Goal: Task Accomplishment & Management: Complete application form

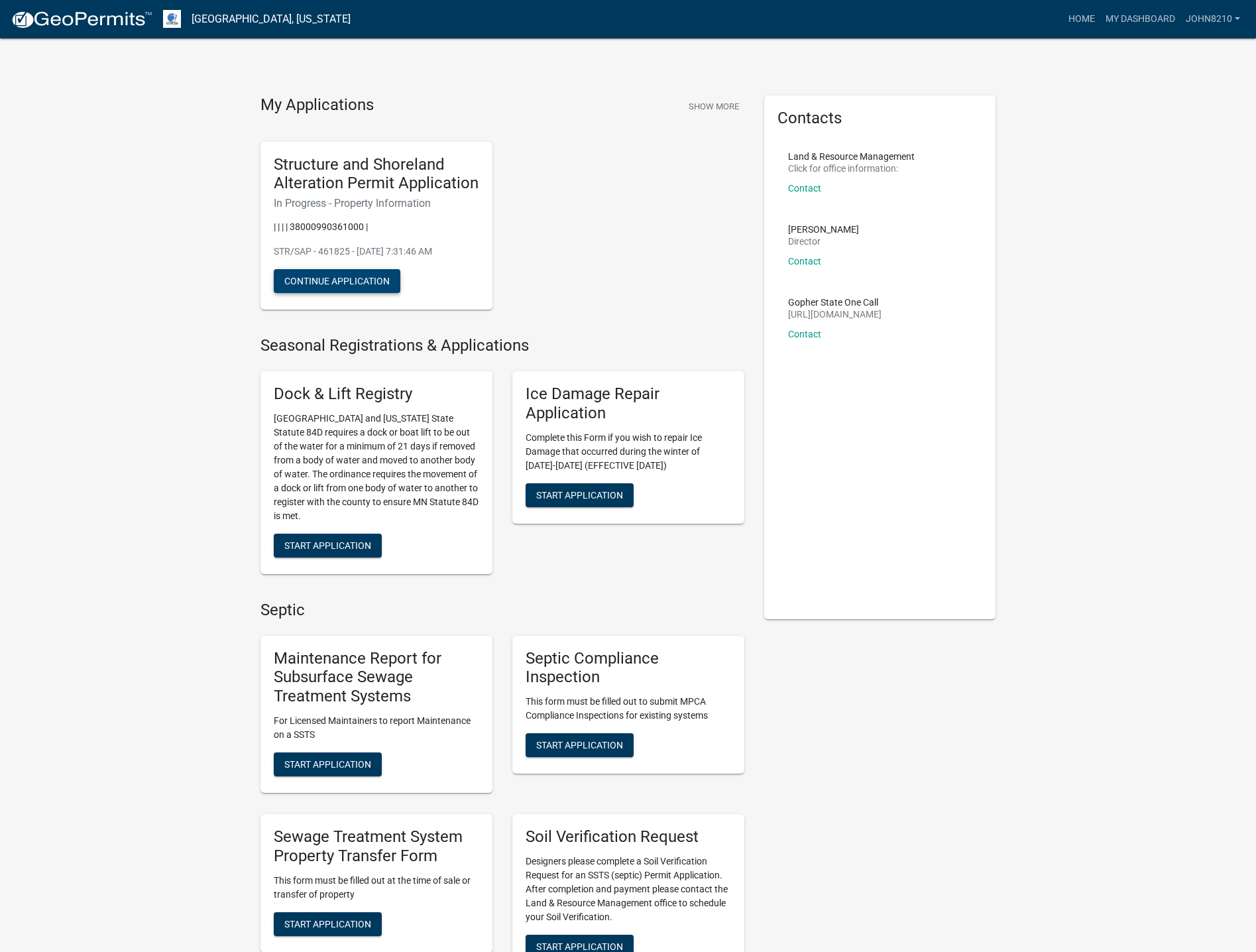
click at [314, 284] on button "Continue Application" at bounding box center [336, 281] width 126 height 24
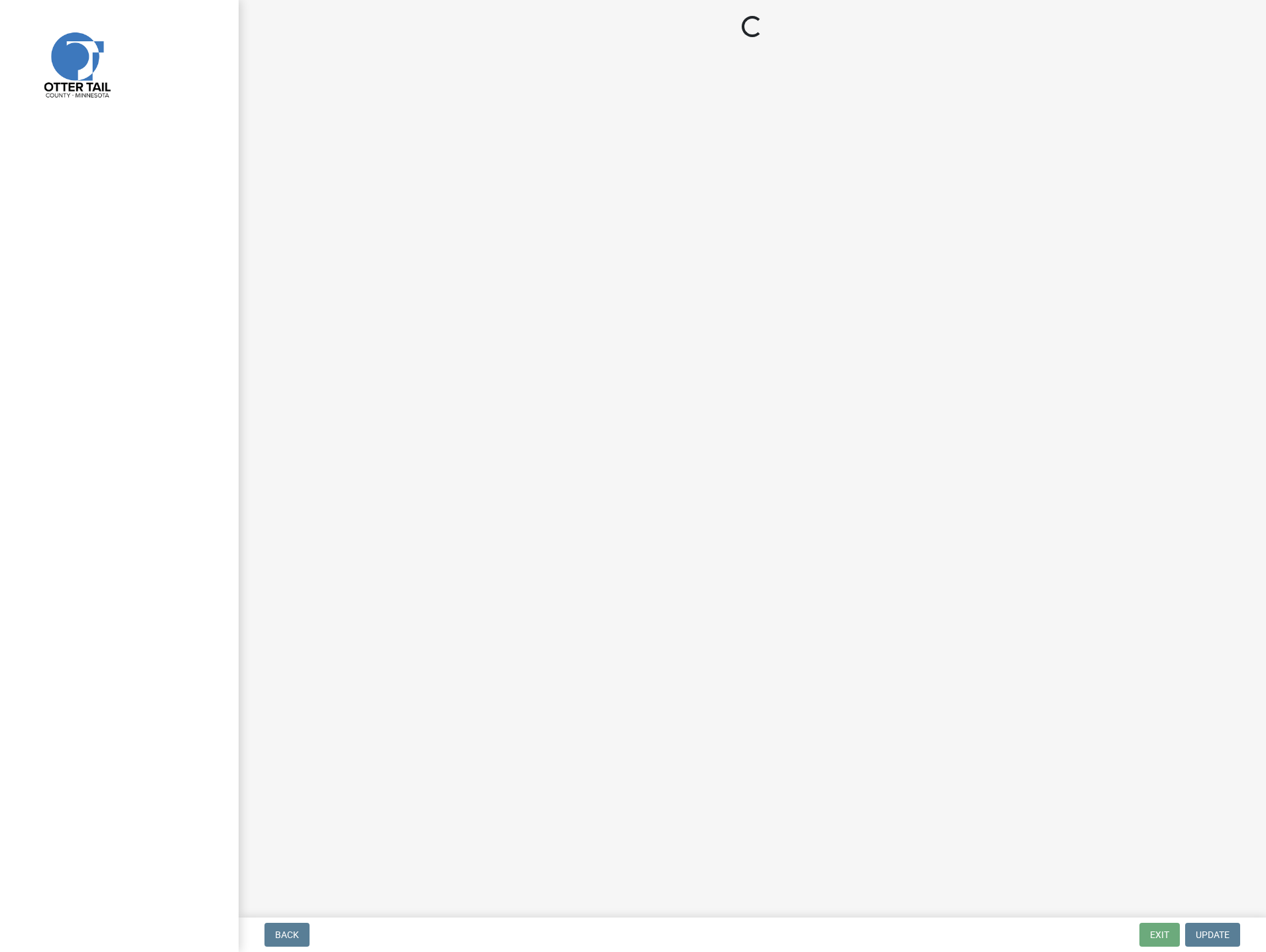
select select "b85226d5-673a-420e-8869-9201c2f9c5db"
select select "bc95ce3f-9706-43bd-97a5-80c1e912429f"
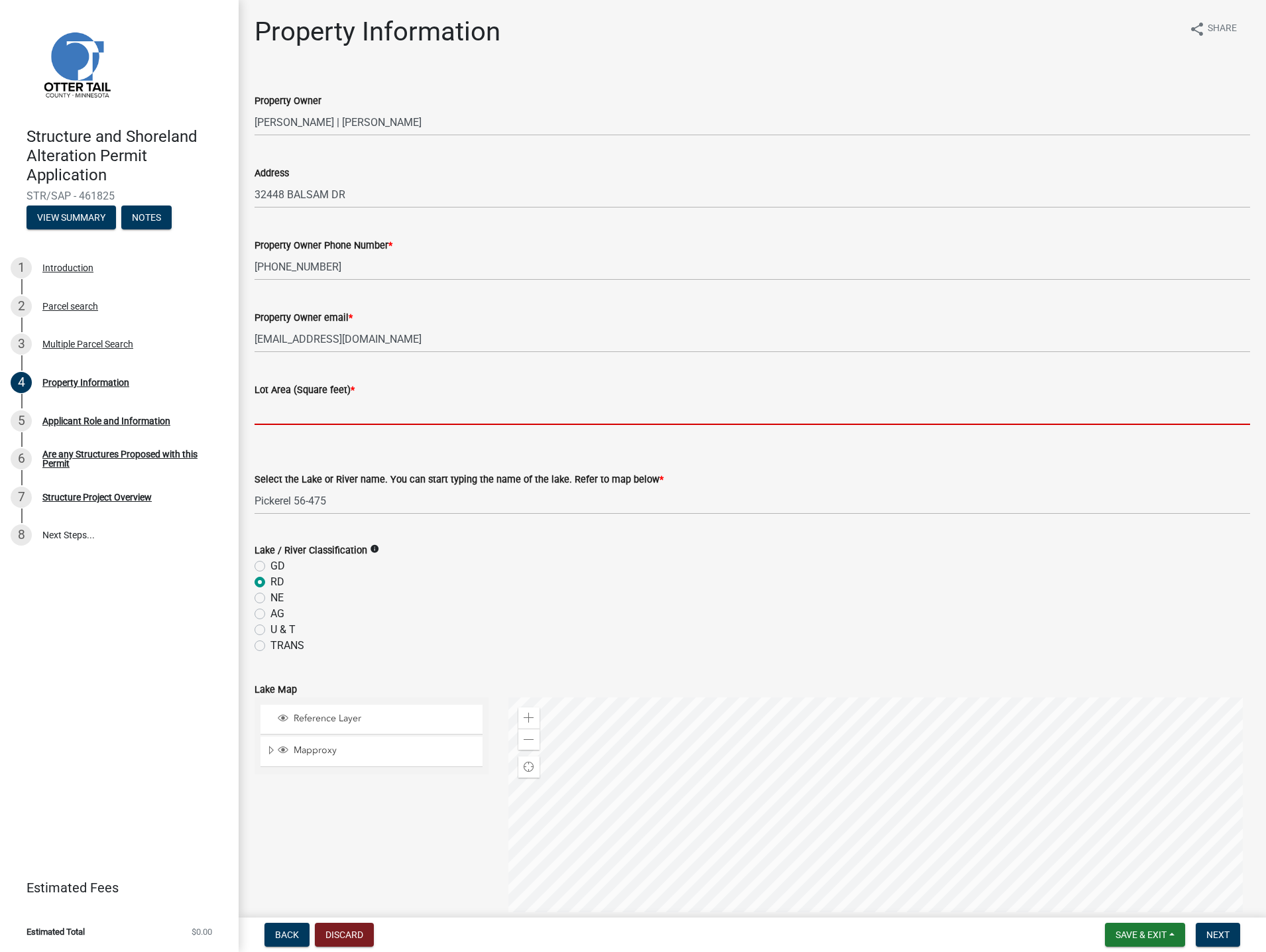
click at [282, 404] on input "text" at bounding box center [752, 412] width 996 height 27
type input "4356"
click at [574, 614] on div "AG" at bounding box center [752, 613] width 996 height 16
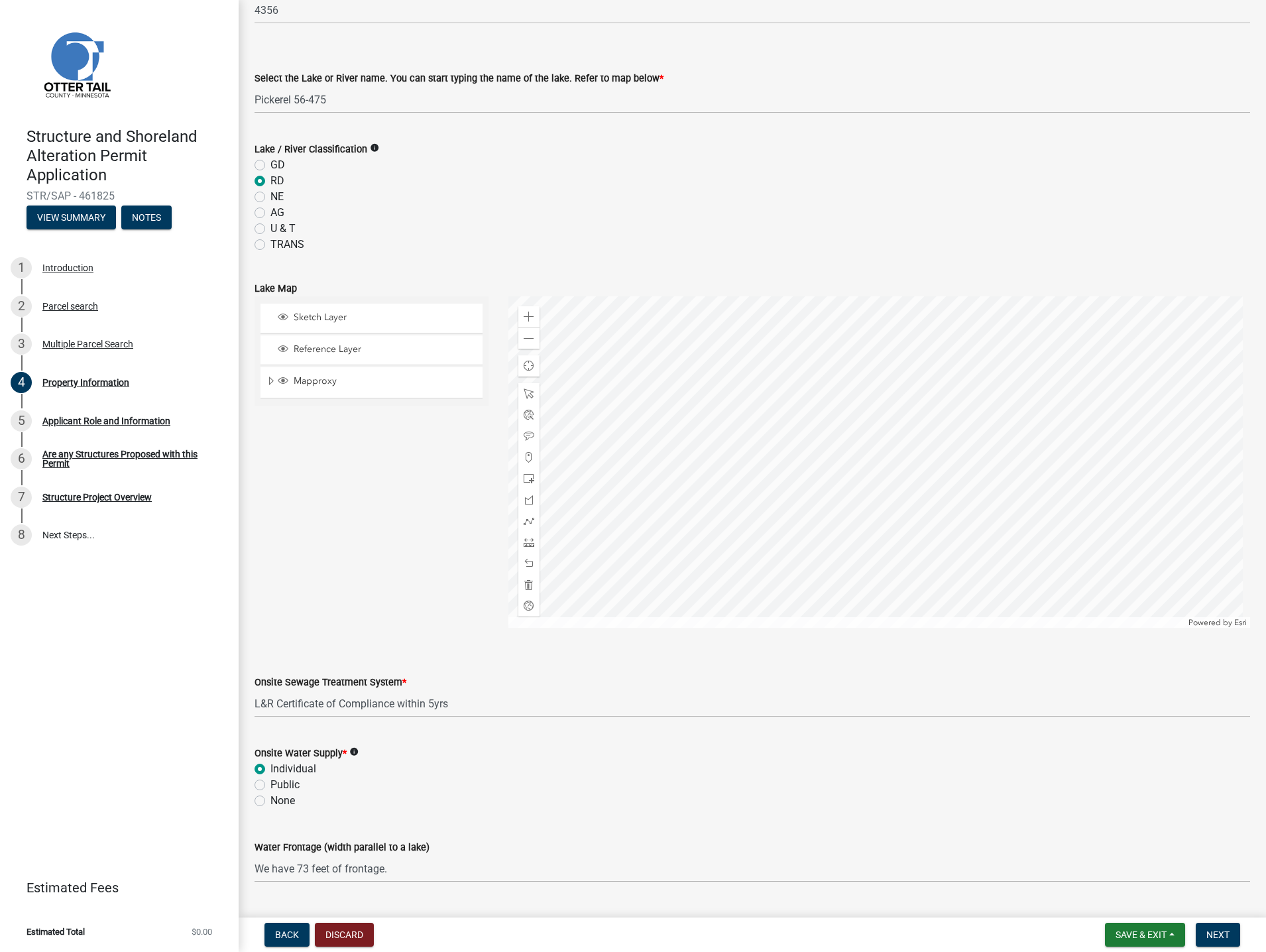
scroll to position [434, 0]
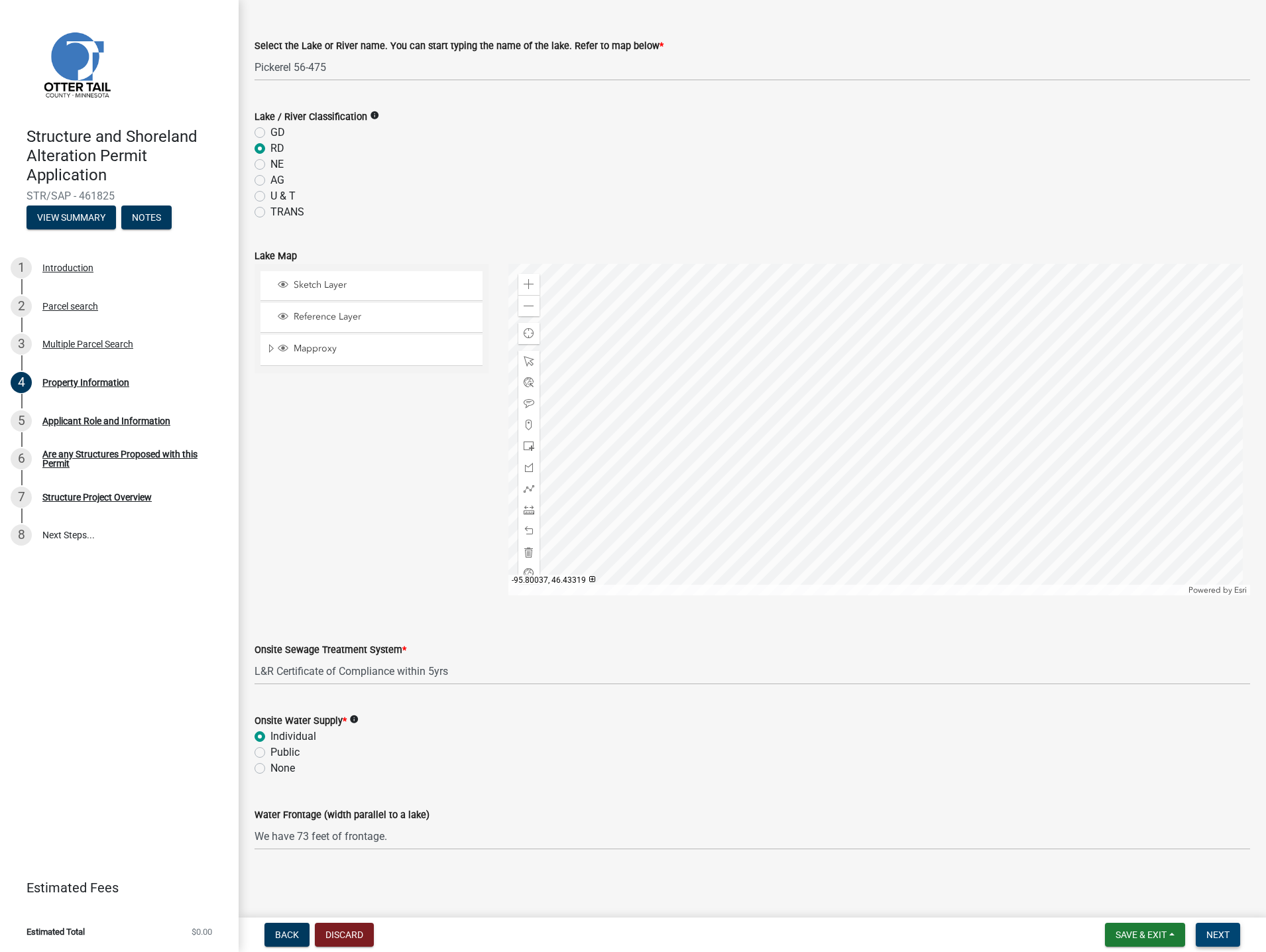
click at [1211, 931] on span "Next" at bounding box center [1218, 935] width 23 height 11
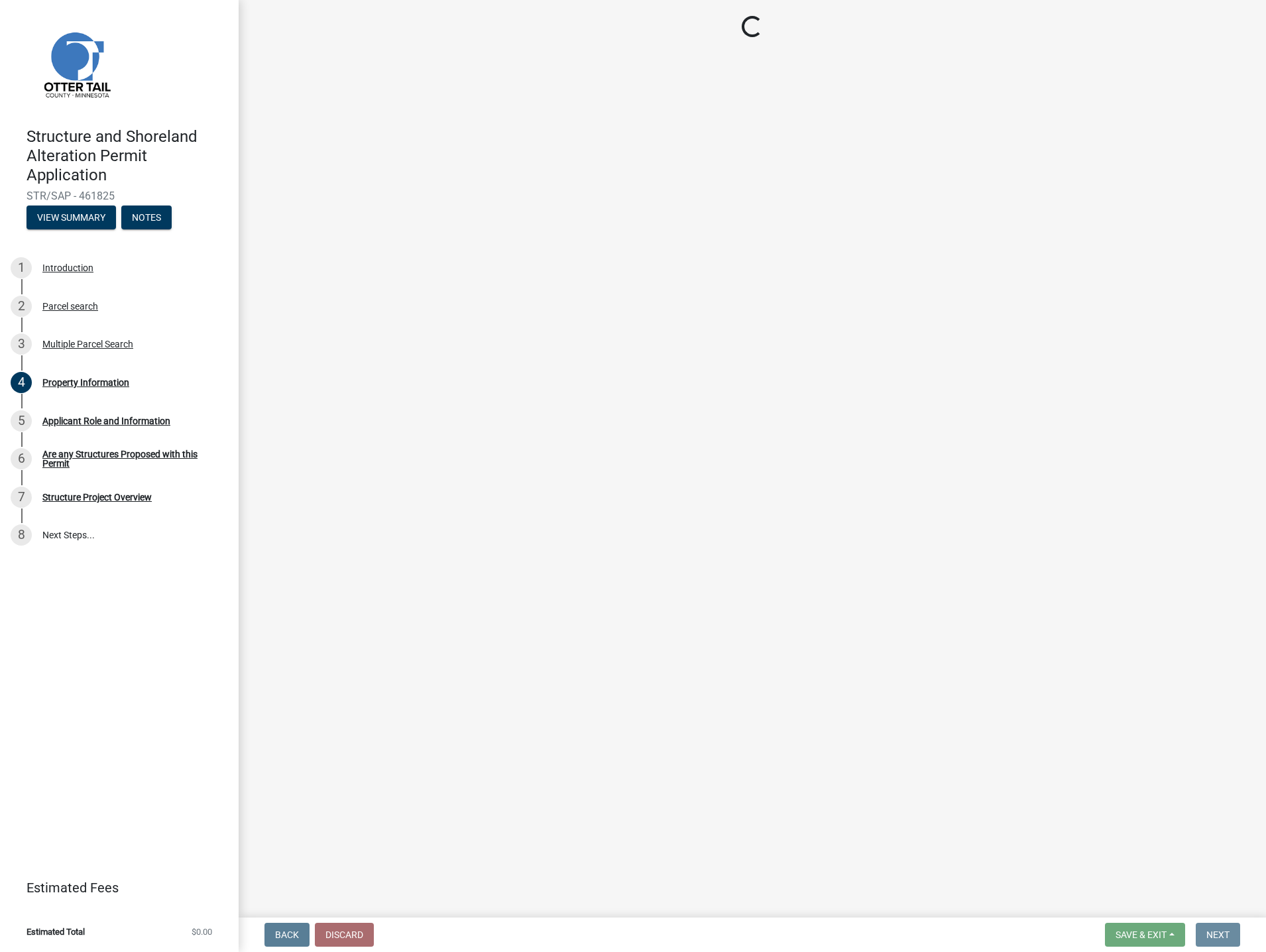
scroll to position [0, 0]
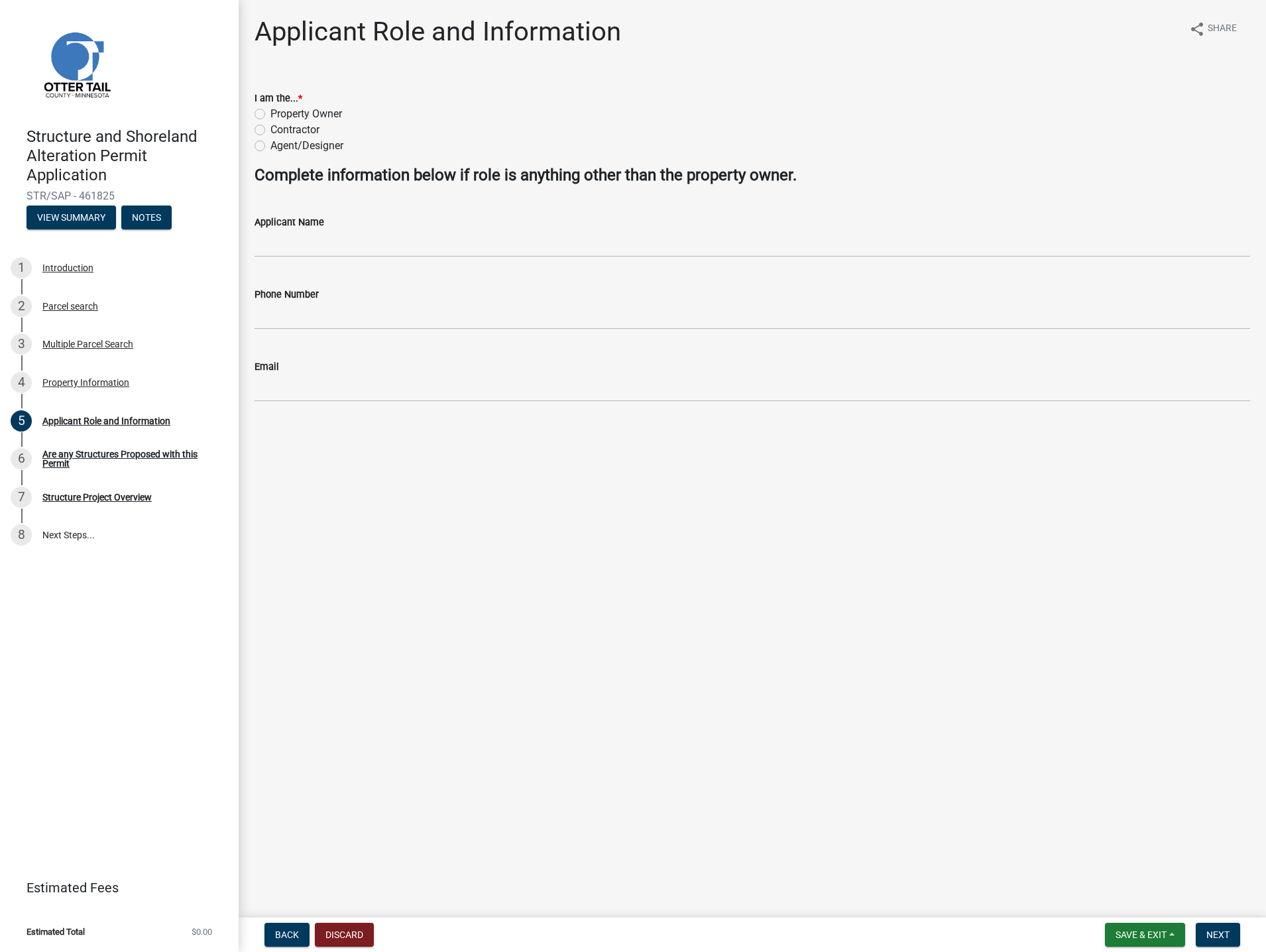
click at [270, 115] on label "Property Owner" at bounding box center [306, 114] width 72 height 16
click at [270, 115] on input "Property Owner" at bounding box center [274, 110] width 9 height 9
radio input "true"
click at [289, 237] on input "Applicant Name" at bounding box center [752, 243] width 996 height 27
type input "[PERSON_NAME]"
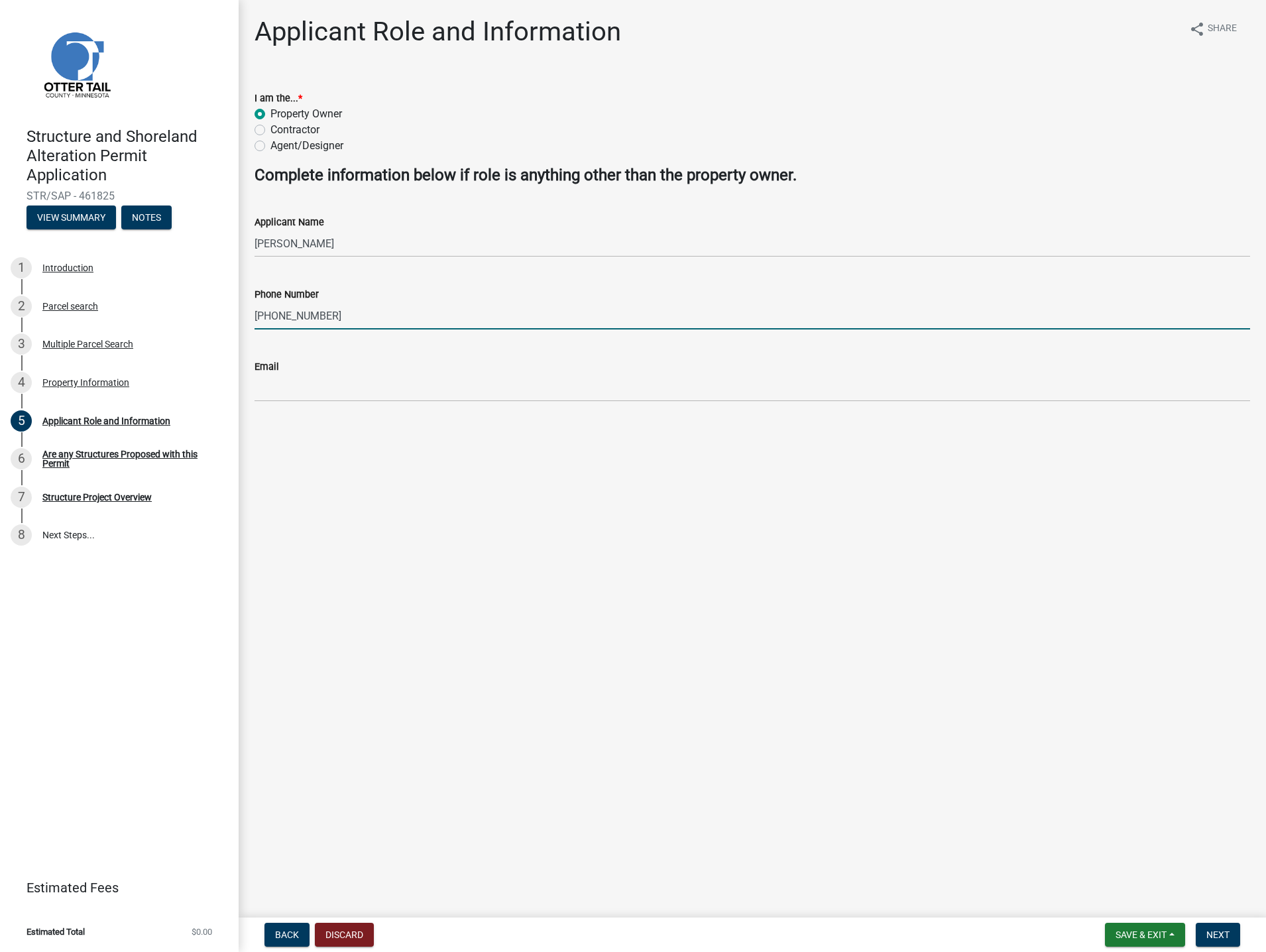
type input "[PHONE_NUMBER]"
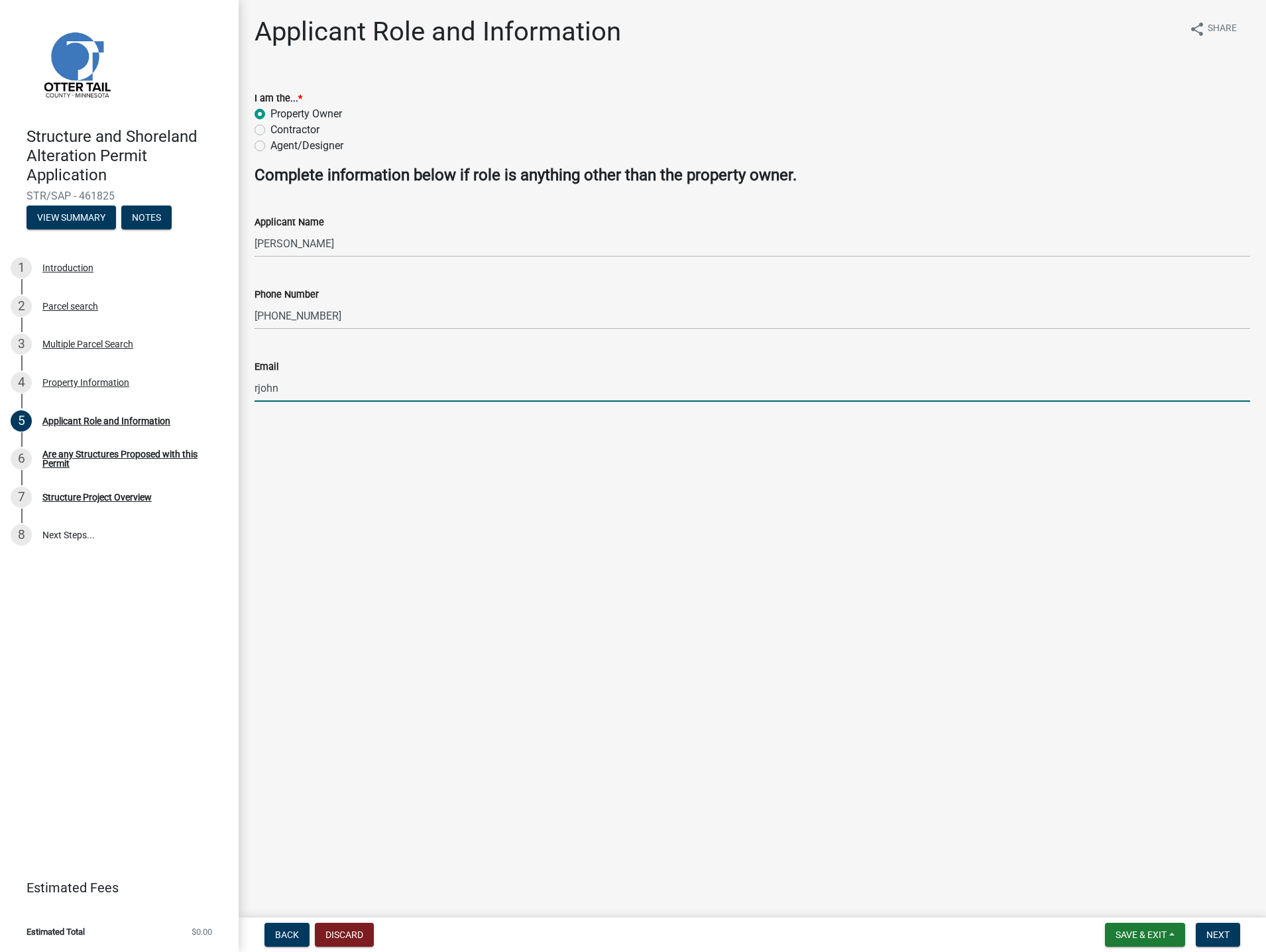
type input "[EMAIL_ADDRESS][DOMAIN_NAME]"
click at [1211, 929] on span "Next" at bounding box center [1218, 935] width 23 height 11
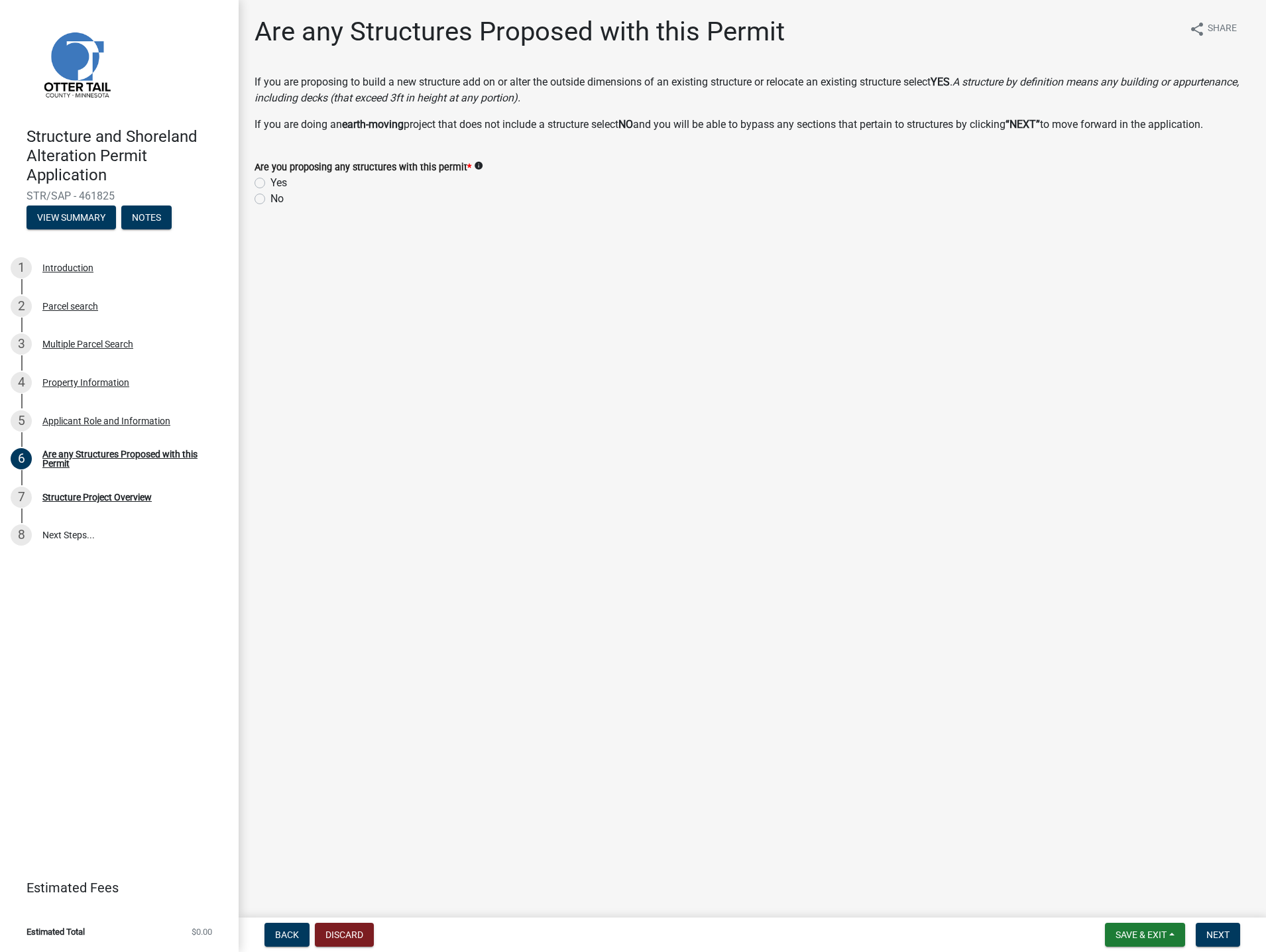
click at [270, 200] on label "No" at bounding box center [276, 198] width 13 height 16
click at [270, 200] on input "No" at bounding box center [274, 195] width 9 height 9
radio input "true"
click at [1226, 931] on span "Next" at bounding box center [1218, 935] width 23 height 11
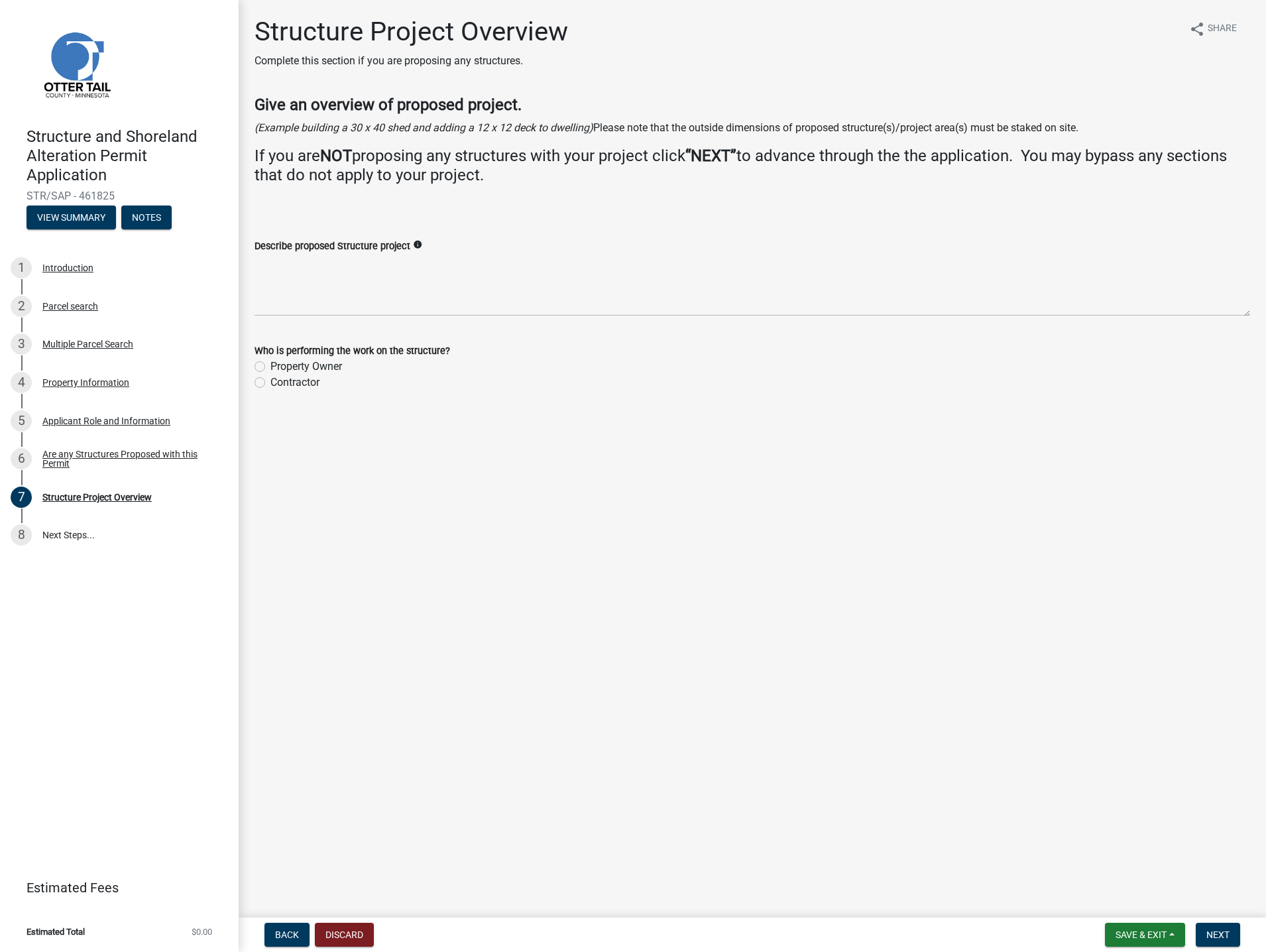
click at [270, 369] on label "Property Owner" at bounding box center [306, 366] width 72 height 16
click at [270, 367] on input "Property Owner" at bounding box center [274, 362] width 9 height 9
radio input "true"
click at [308, 276] on textarea "Describe proposed Structure project" at bounding box center [752, 285] width 996 height 62
click at [1211, 936] on span "Next" at bounding box center [1218, 935] width 23 height 11
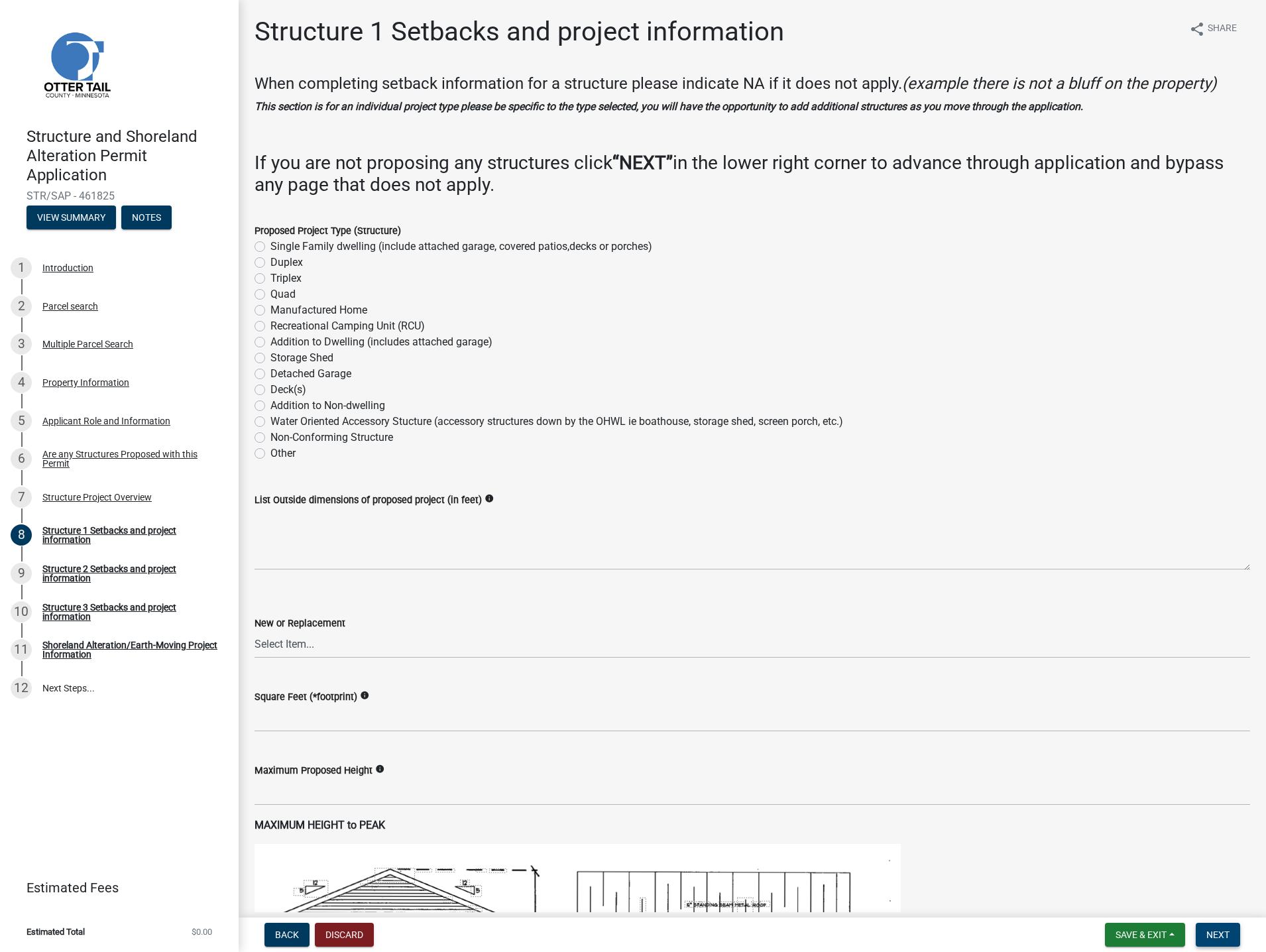
click at [1214, 938] on span "Next" at bounding box center [1218, 935] width 23 height 11
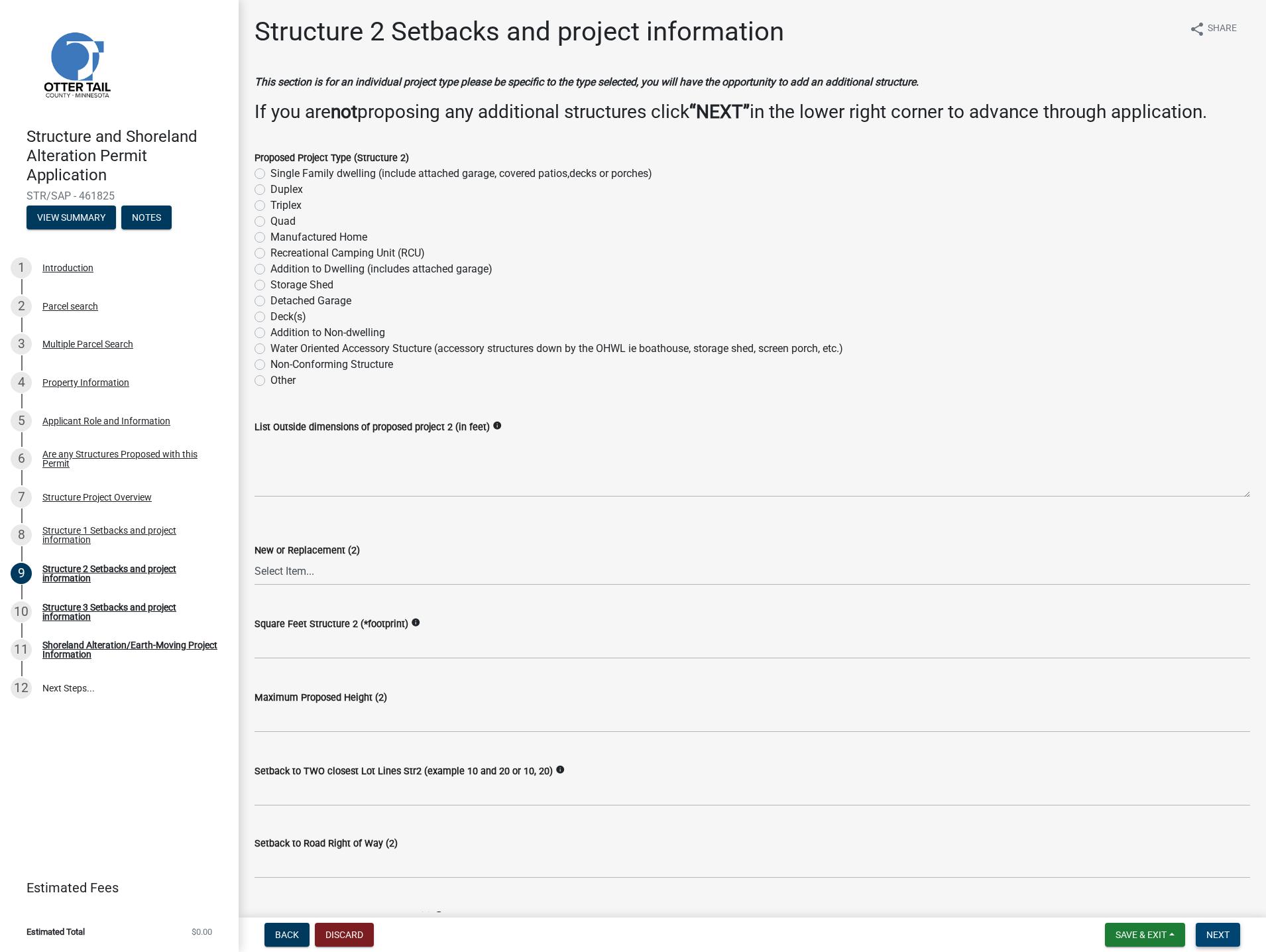
click at [1213, 936] on span "Next" at bounding box center [1218, 935] width 23 height 11
click at [1224, 932] on span "Next" at bounding box center [1218, 935] width 23 height 11
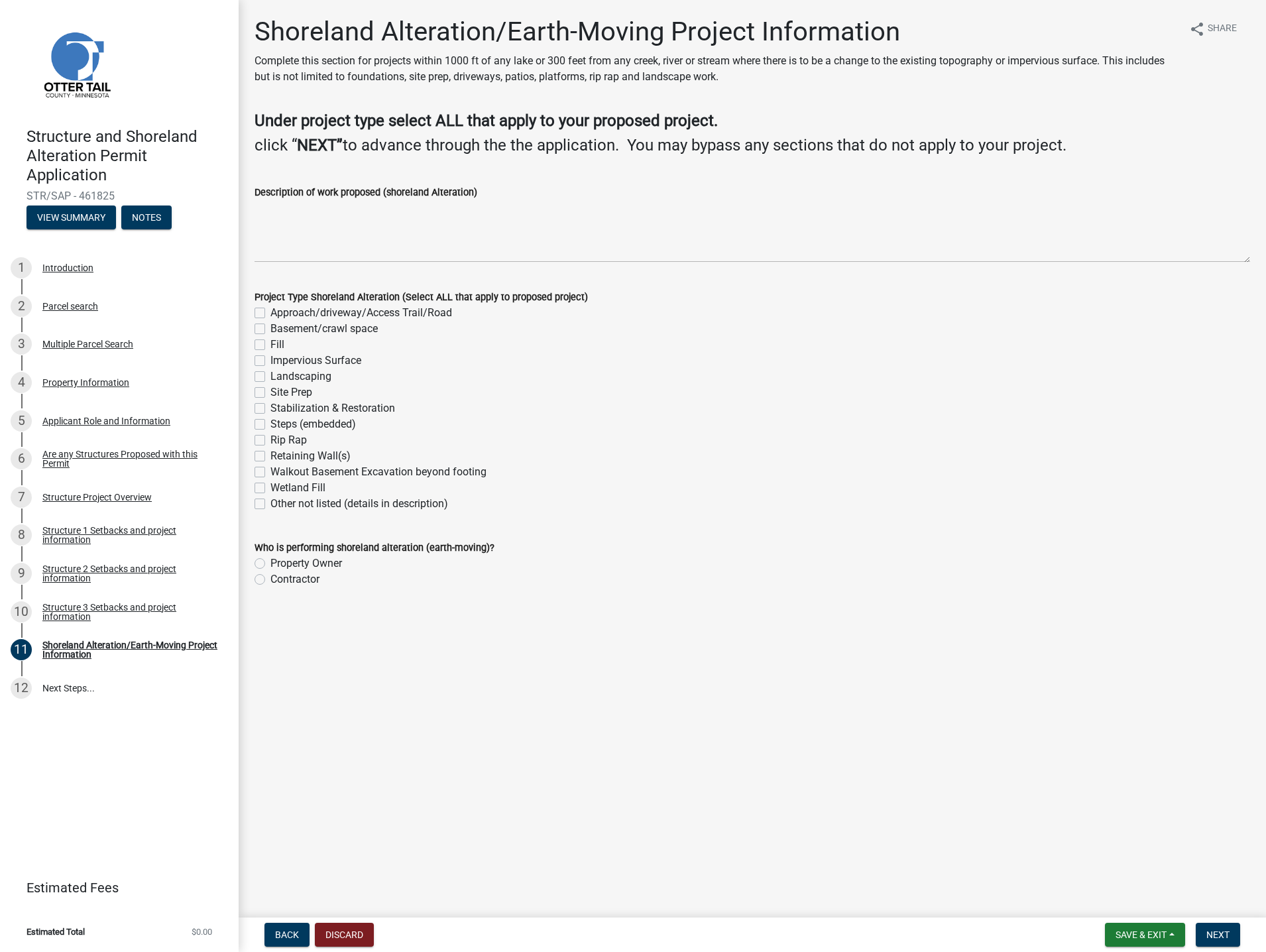
click at [270, 361] on label "Impervious Surface" at bounding box center [315, 360] width 91 height 16
click at [270, 361] on input "Impervious Surface" at bounding box center [274, 357] width 9 height 9
checkbox input "true"
checkbox input "false"
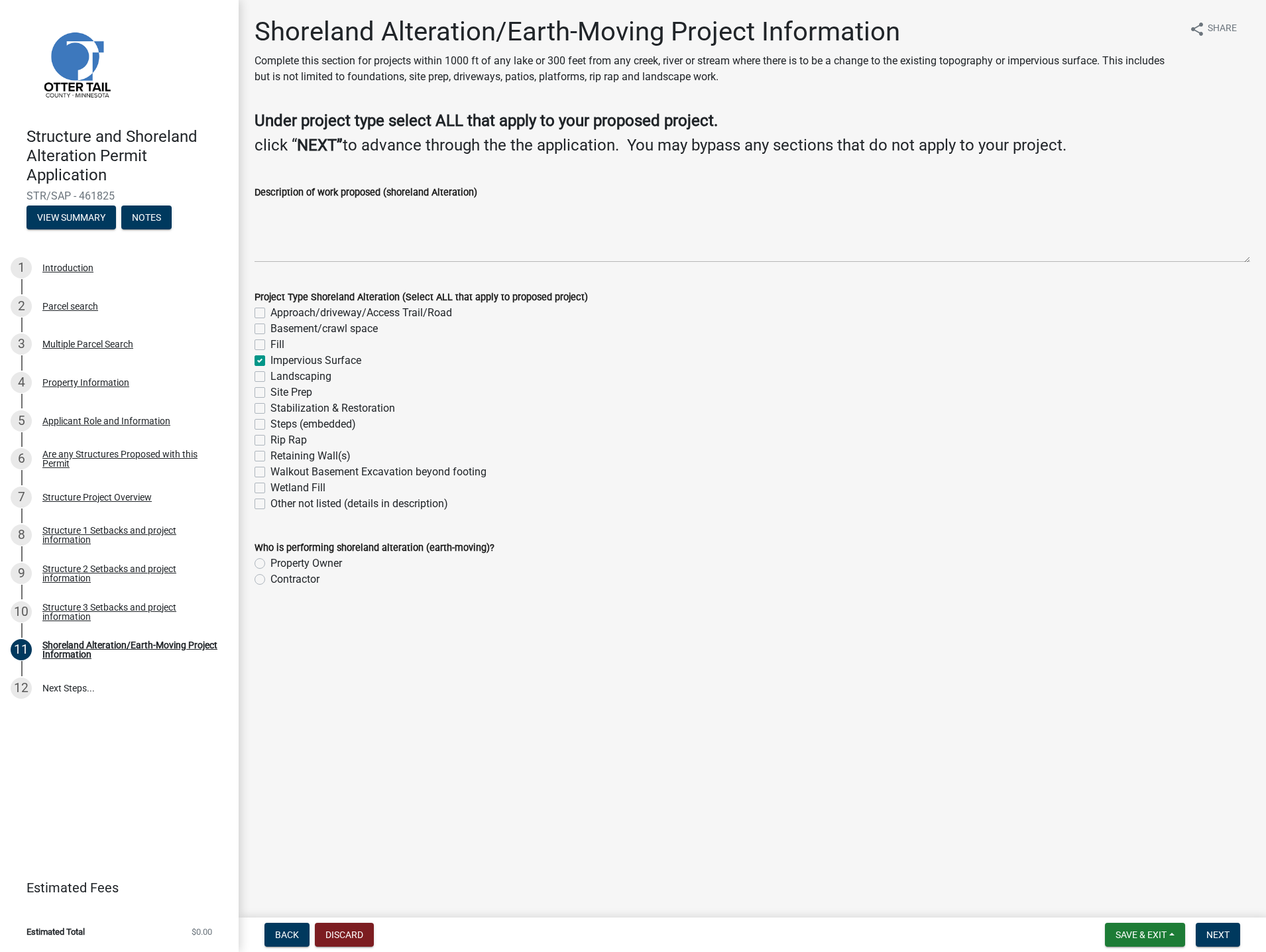
checkbox input "false"
checkbox input "true"
checkbox input "false"
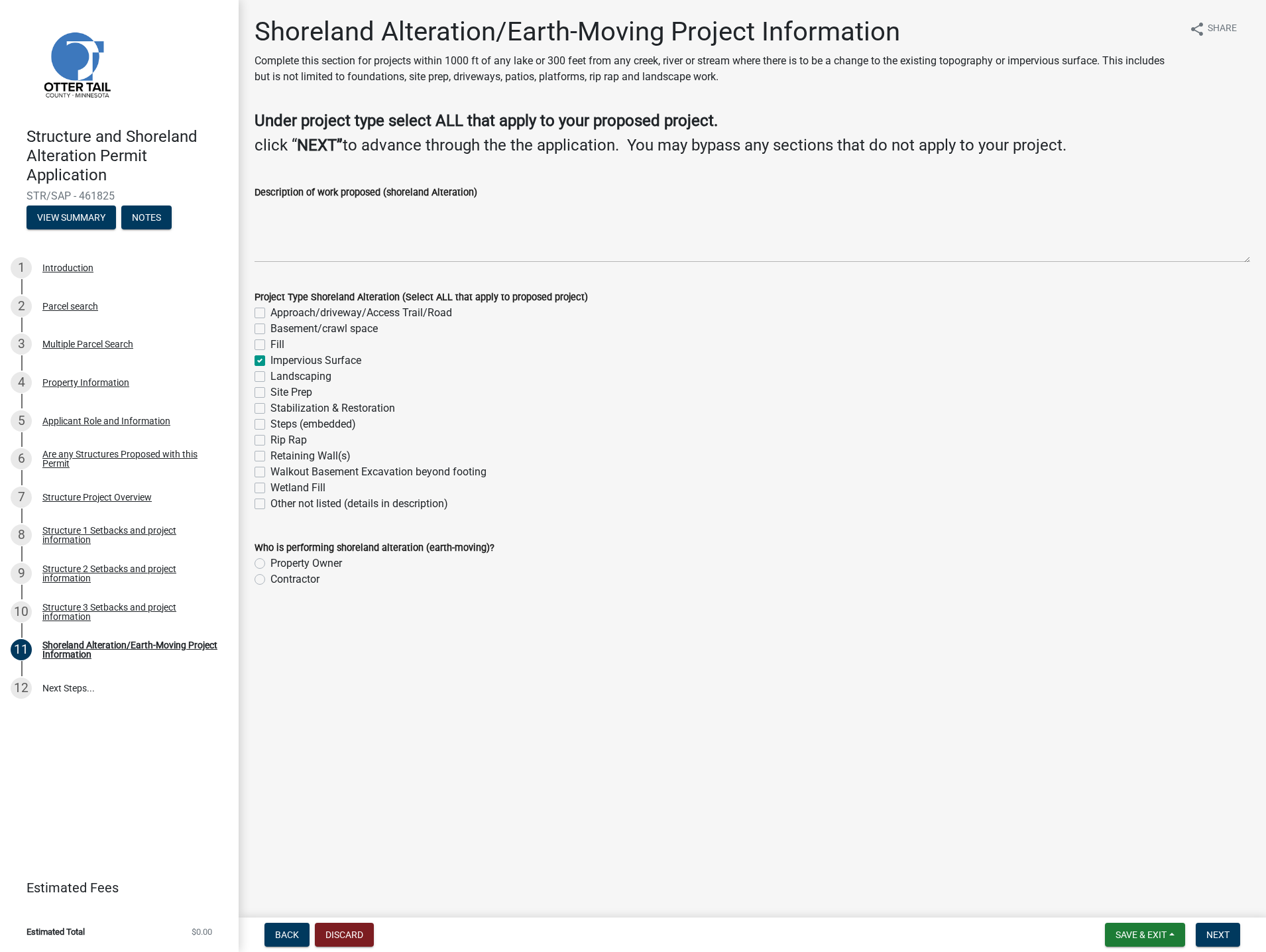
checkbox input "false"
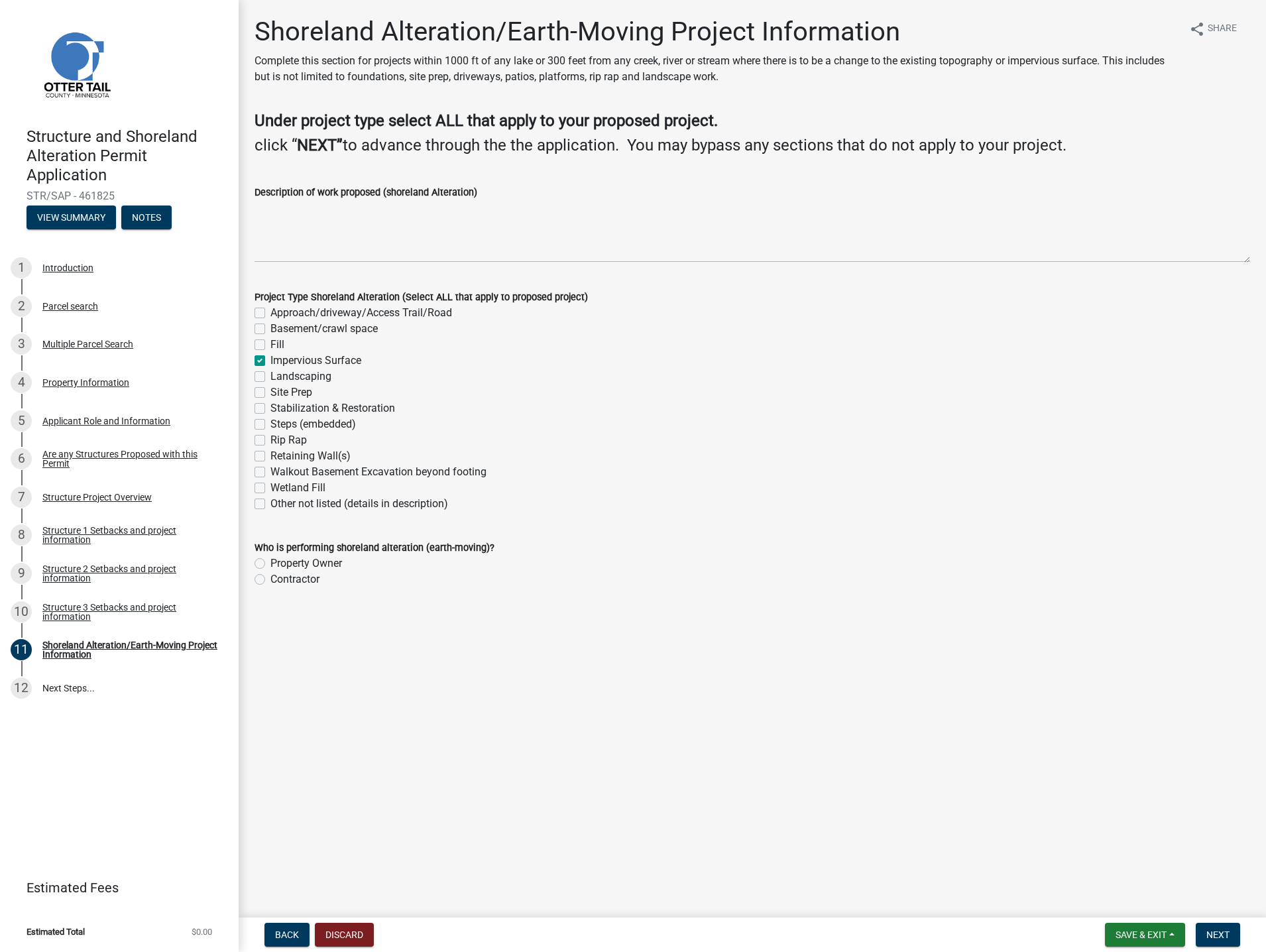
click at [270, 503] on label "Other not listed (details in description)" at bounding box center [359, 503] width 178 height 16
click at [270, 503] on input "Other not listed (details in description)" at bounding box center [274, 500] width 9 height 9
checkbox input "true"
checkbox input "false"
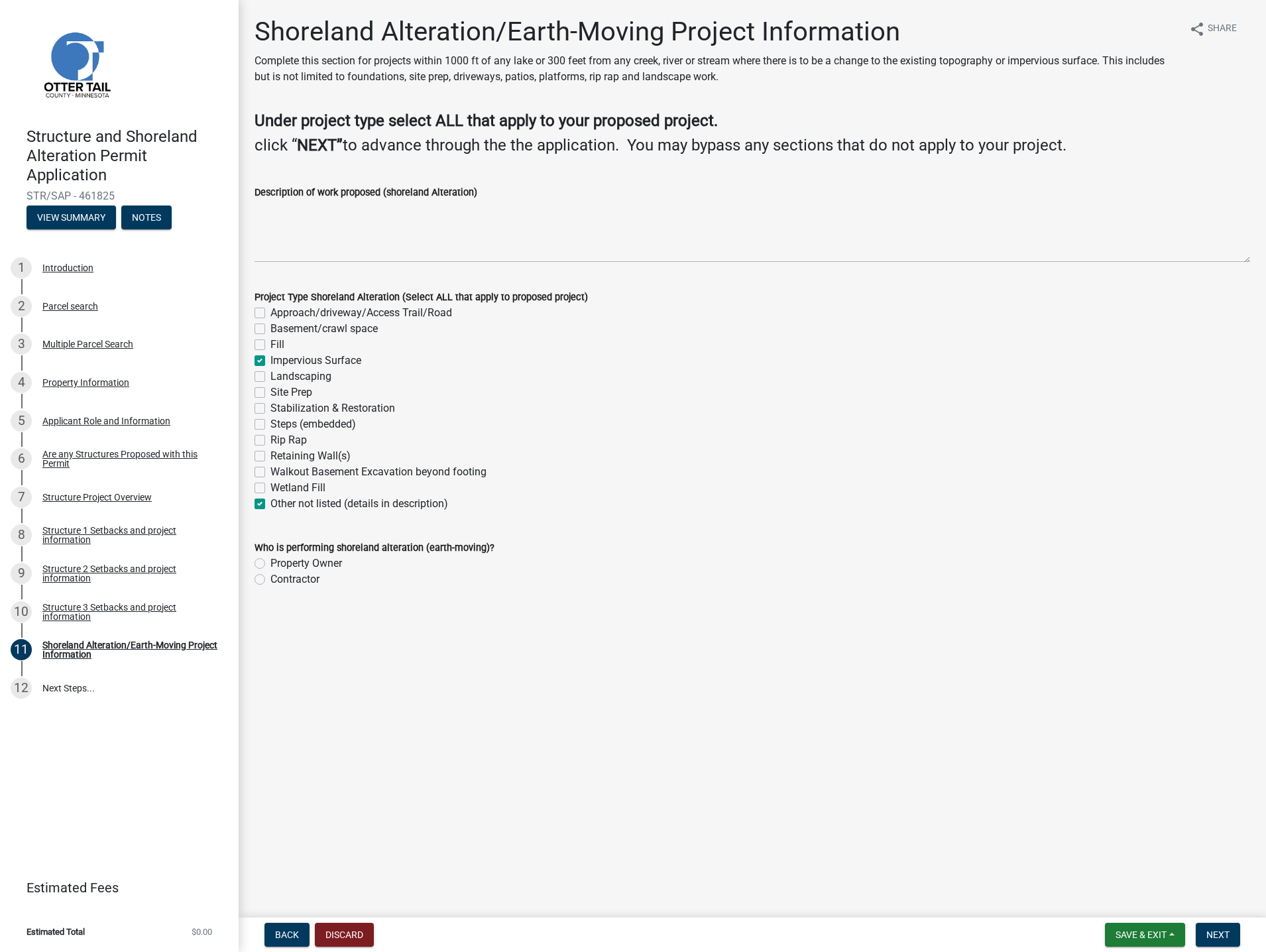
checkbox input "false"
checkbox input "true"
checkbox input "false"
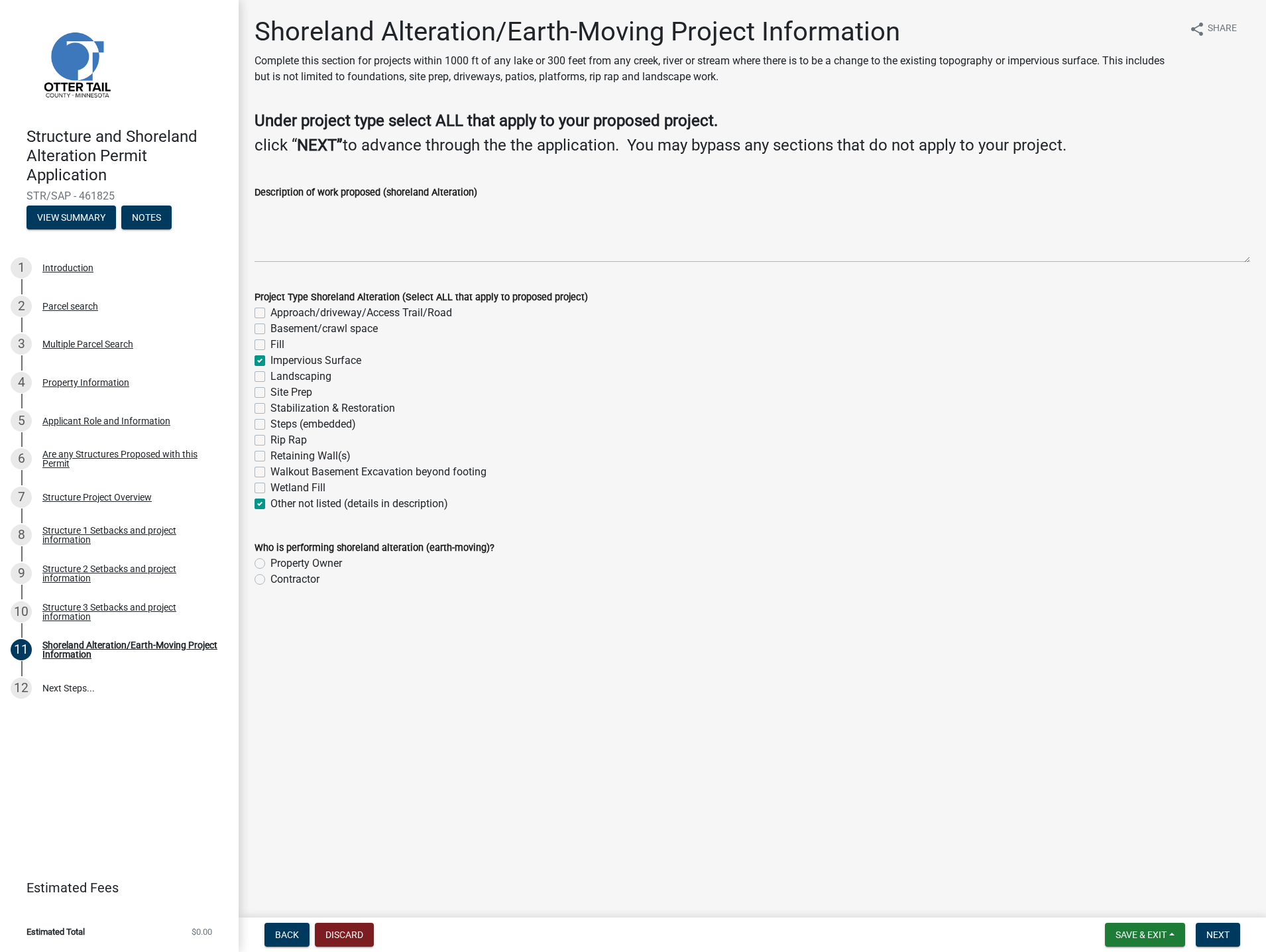
checkbox input "false"
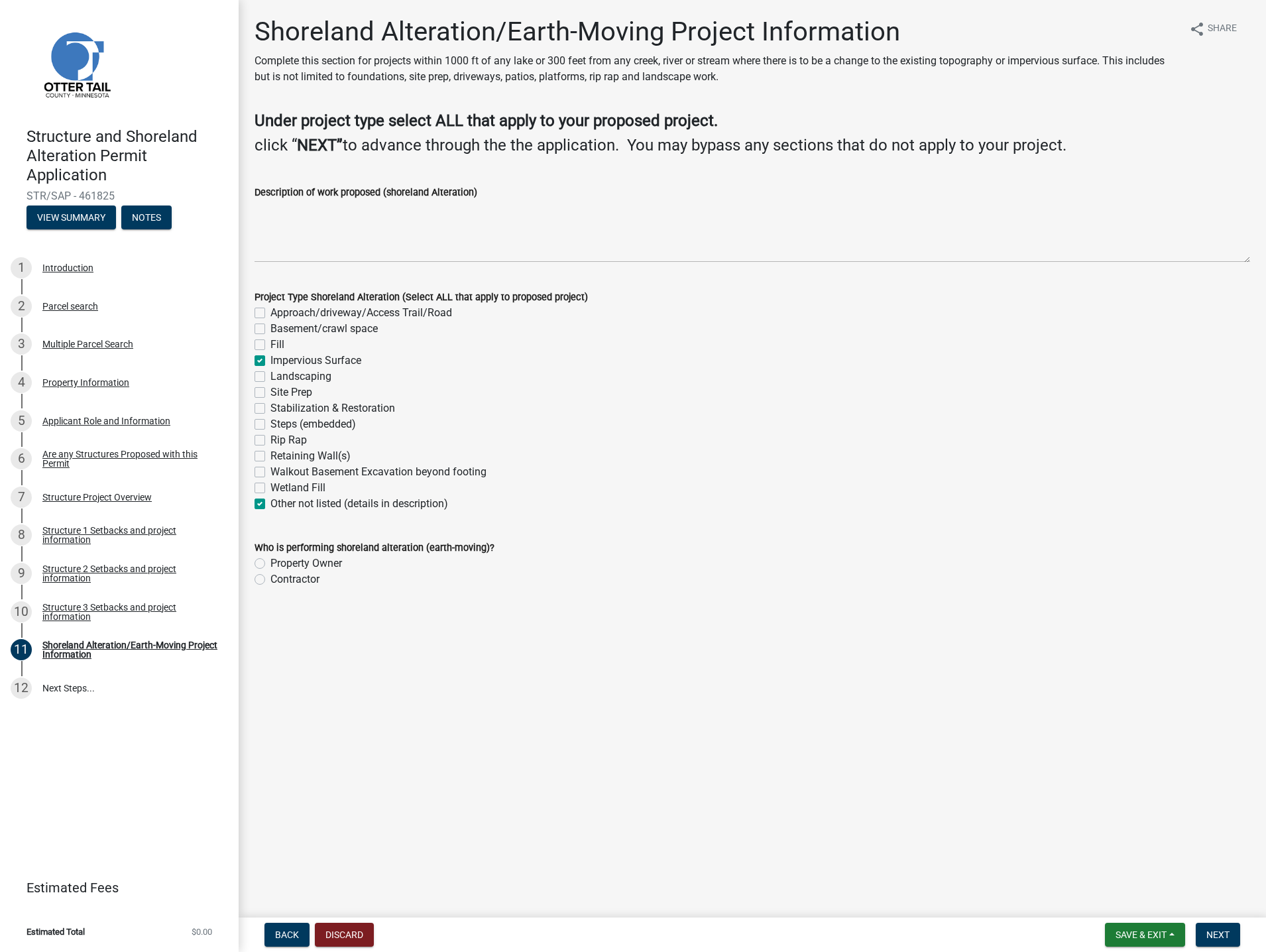
checkbox input "true"
click at [270, 359] on label "Impervious Surface" at bounding box center [315, 360] width 91 height 16
click at [270, 359] on input "Impervious Surface" at bounding box center [274, 357] width 9 height 9
checkbox input "false"
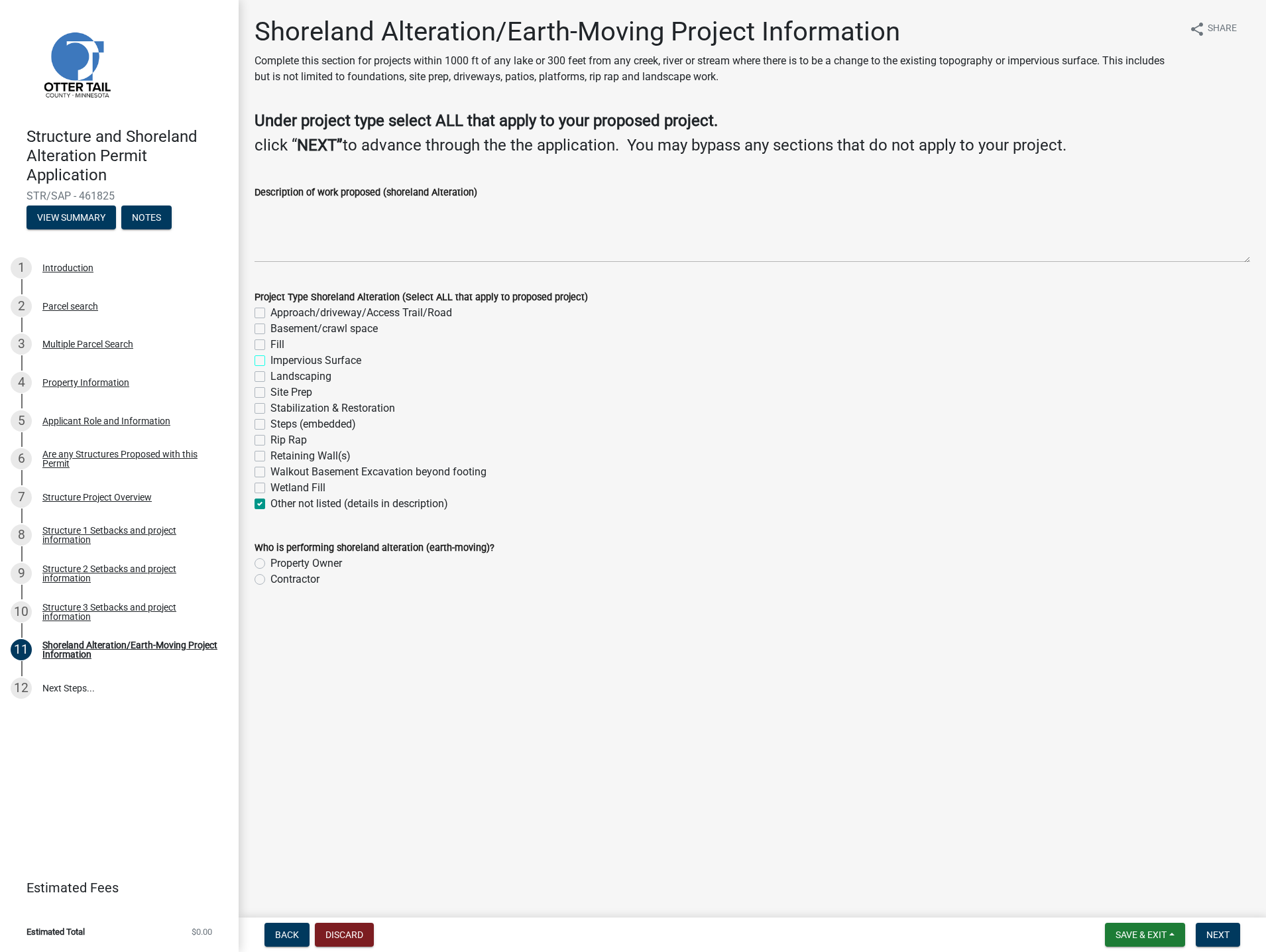
checkbox input "false"
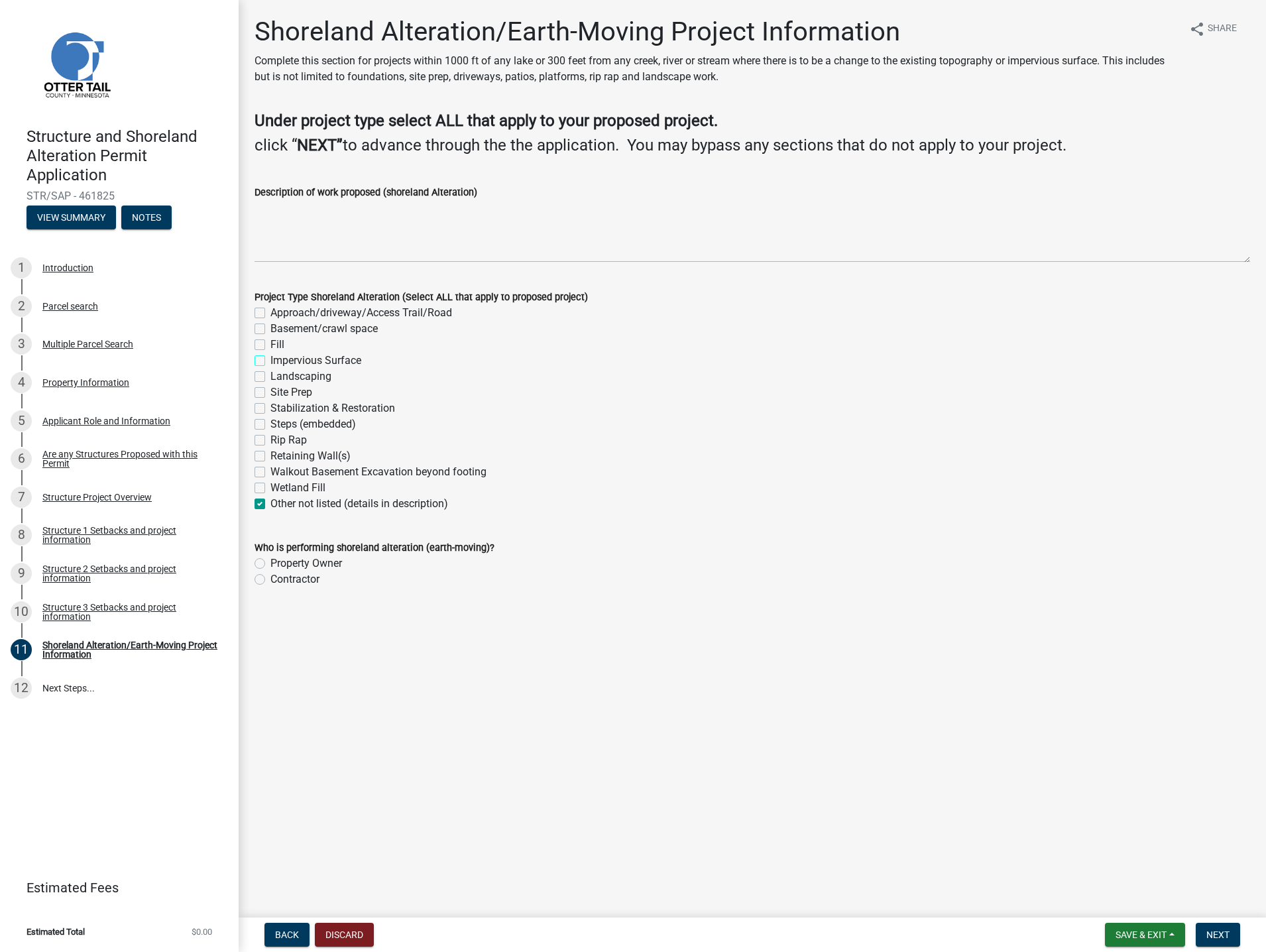
checkbox input "false"
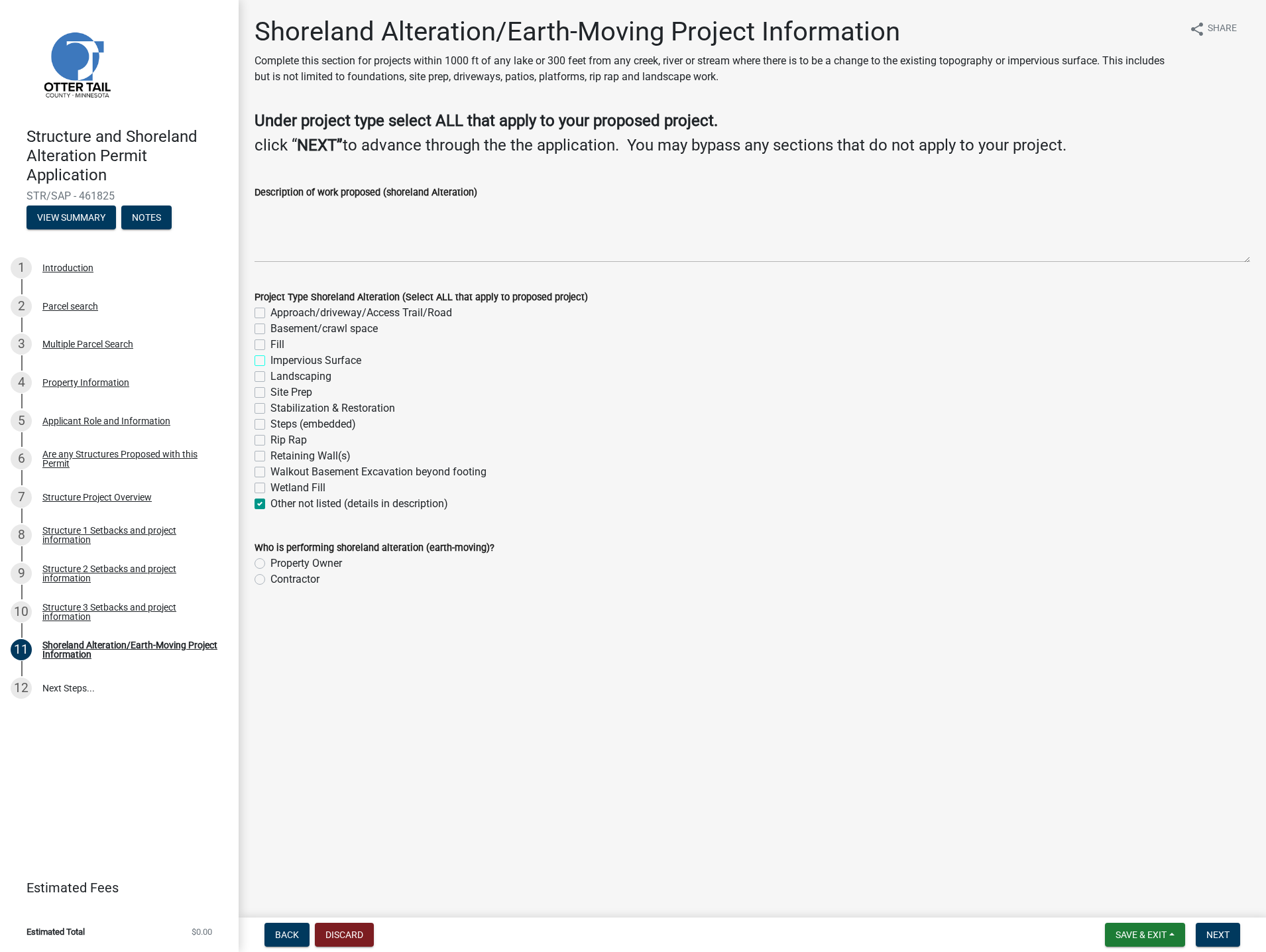
checkbox input "false"
checkbox input "true"
click at [270, 564] on label "Property Owner" at bounding box center [306, 563] width 72 height 16
click at [270, 564] on input "Property Owner" at bounding box center [274, 559] width 9 height 9
radio input "true"
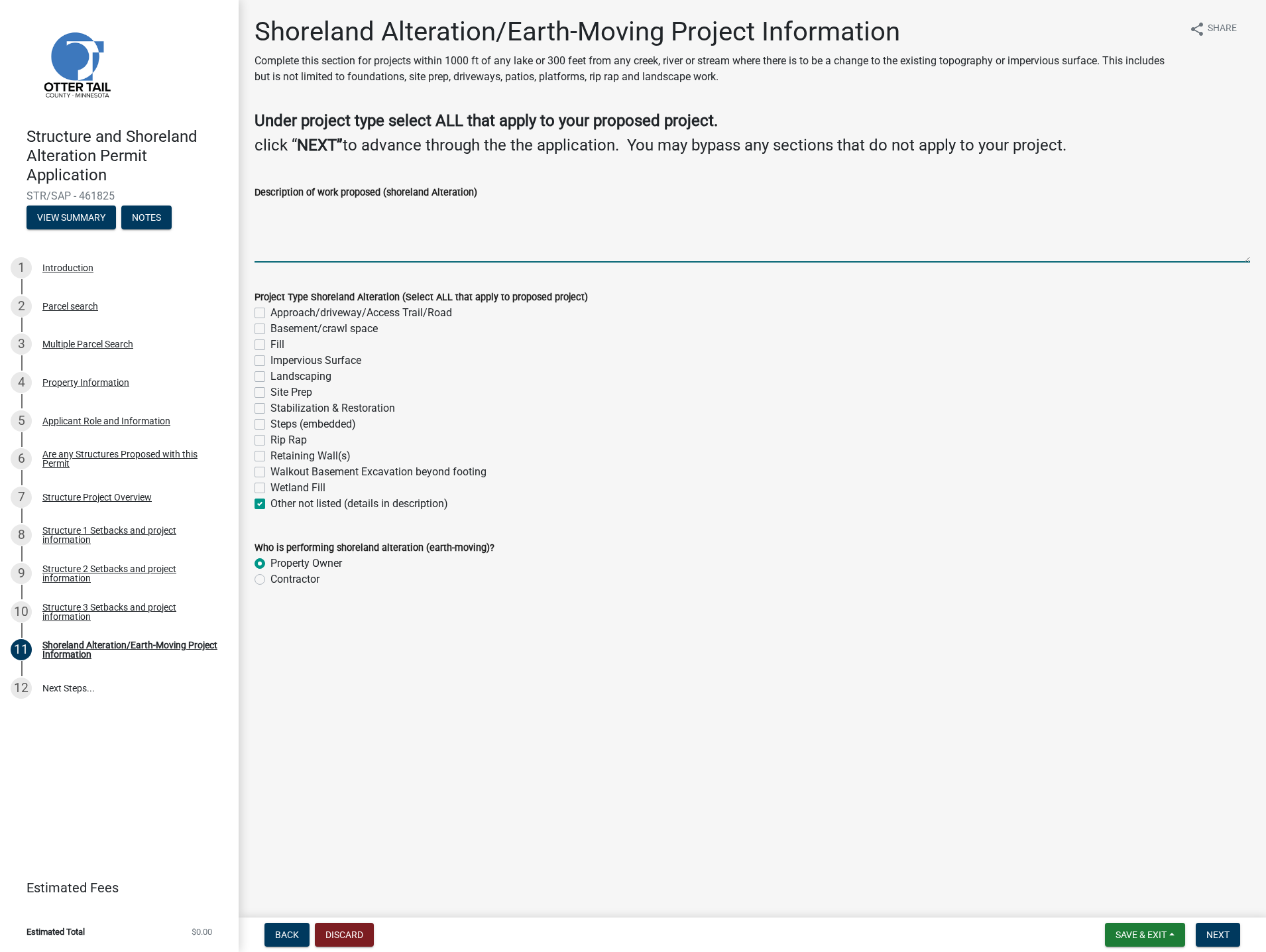
click at [326, 242] on textarea "Description of work proposed (shoreland Alteration)" at bounding box center [752, 231] width 996 height 62
